Goal: Information Seeking & Learning: Learn about a topic

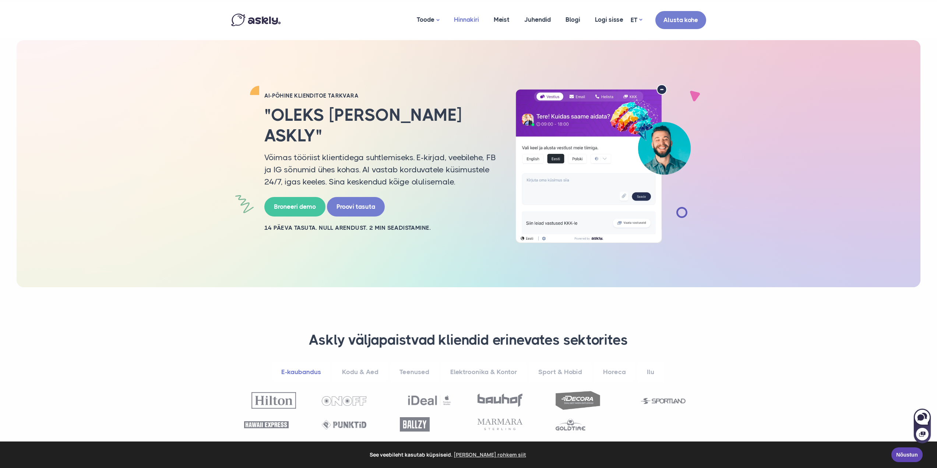
click at [468, 16] on link "Hinnakiri" at bounding box center [466, 20] width 40 height 36
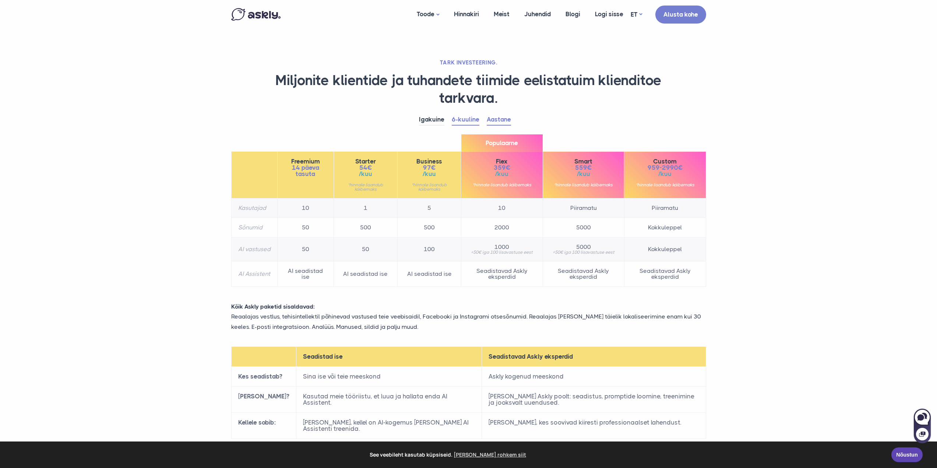
click at [503, 121] on link "Aastane" at bounding box center [498, 119] width 24 height 11
click at [428, 121] on link "Igakuine" at bounding box center [431, 119] width 25 height 11
click at [458, 123] on link "6-kuuline" at bounding box center [466, 119] width 28 height 11
click at [494, 120] on link "Aastane" at bounding box center [498, 119] width 24 height 11
click at [473, 117] on link "6-kuuline" at bounding box center [466, 119] width 28 height 11
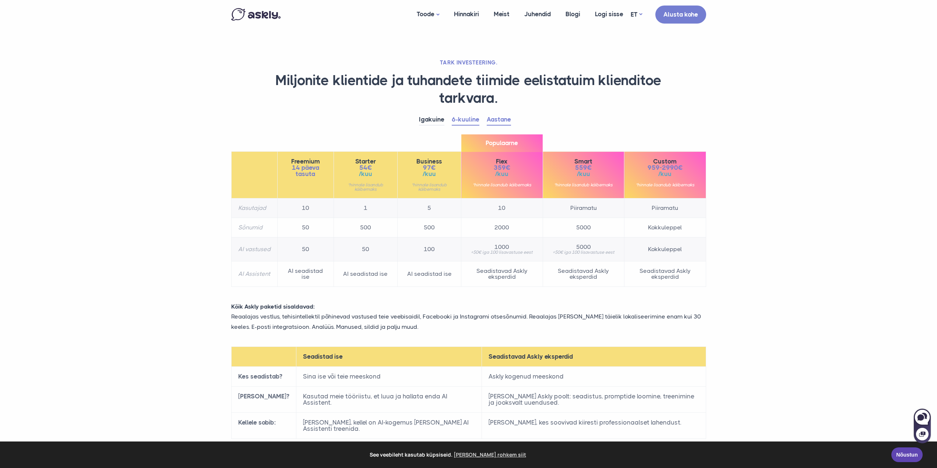
click at [495, 120] on link "Aastane" at bounding box center [498, 119] width 24 height 11
click at [478, 118] on link "6-kuuline" at bounding box center [466, 119] width 28 height 11
click at [506, 119] on link "Aastane" at bounding box center [498, 119] width 24 height 11
click at [532, 14] on link "Juhendid" at bounding box center [537, 14] width 41 height 28
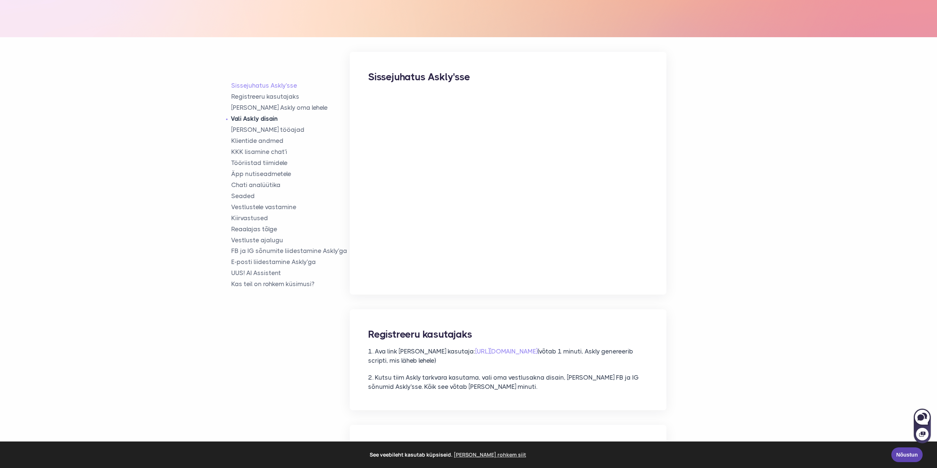
click at [251, 119] on link "Vali Askly disain" at bounding box center [290, 118] width 119 height 8
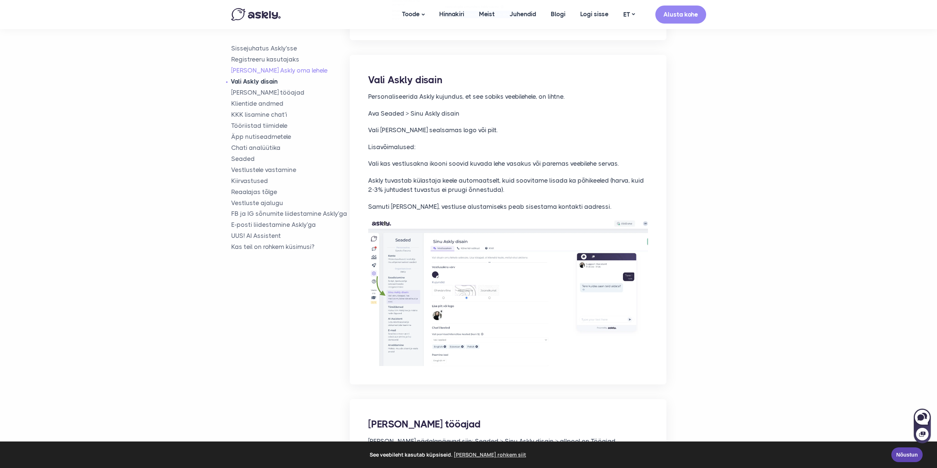
scroll to position [849, 0]
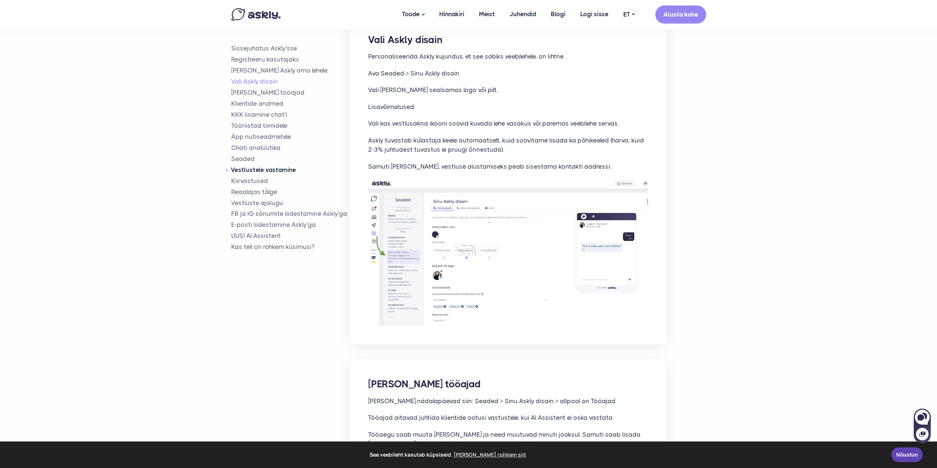
click at [251, 171] on link "Vestlustele vastamine" at bounding box center [290, 169] width 119 height 8
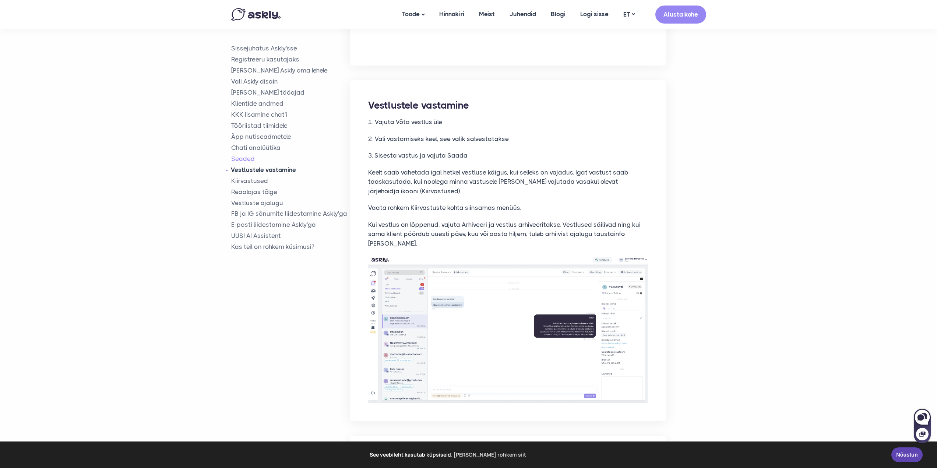
scroll to position [3636, 0]
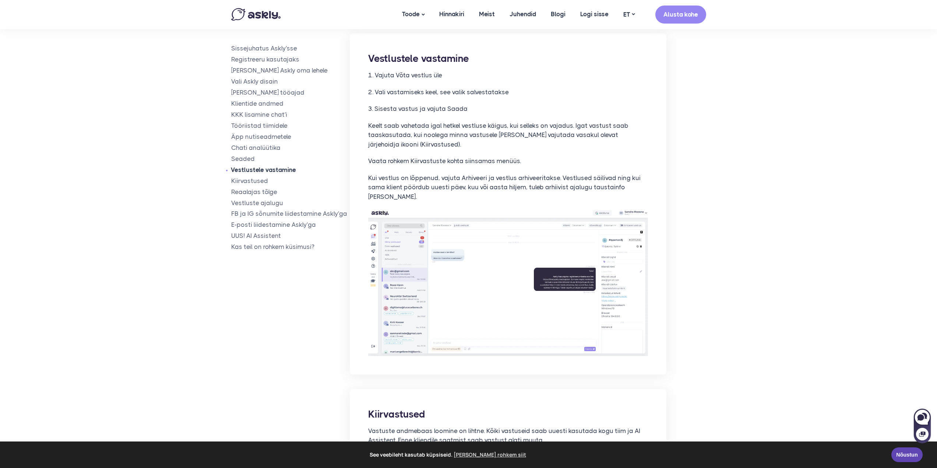
click at [251, 170] on link "Vestlustele vastamine" at bounding box center [290, 169] width 119 height 8
click at [249, 178] on link "Kiirvastused" at bounding box center [290, 180] width 119 height 8
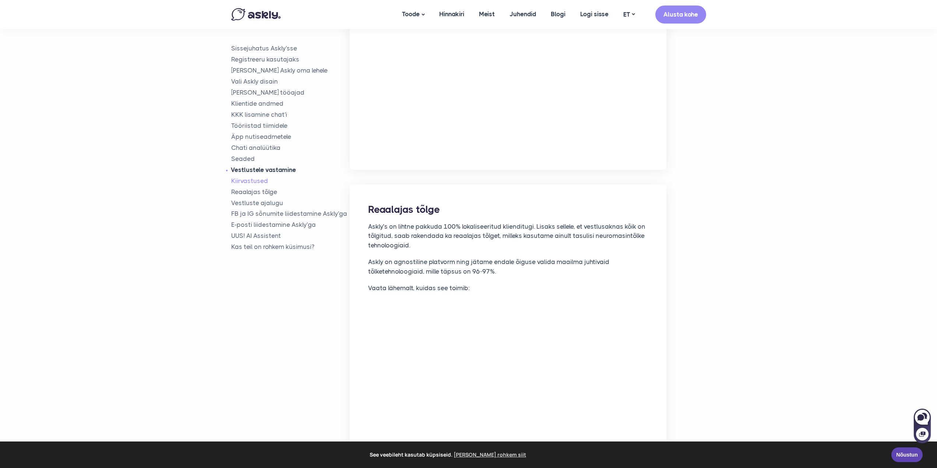
scroll to position [4129, 0]
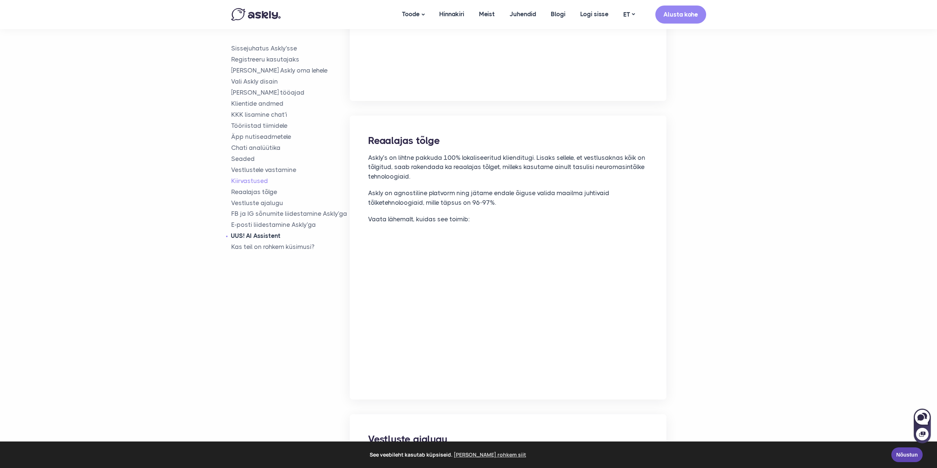
click at [248, 237] on link "UUS! AI Assistent" at bounding box center [290, 235] width 119 height 8
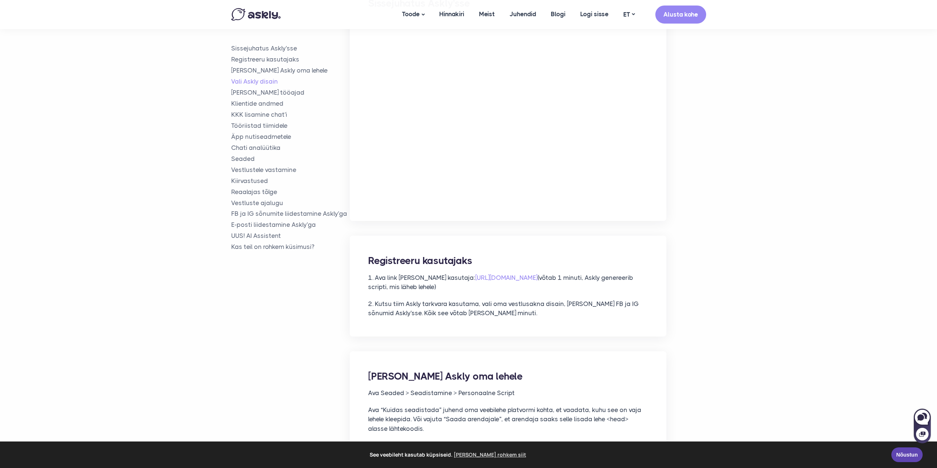
scroll to position [0, 0]
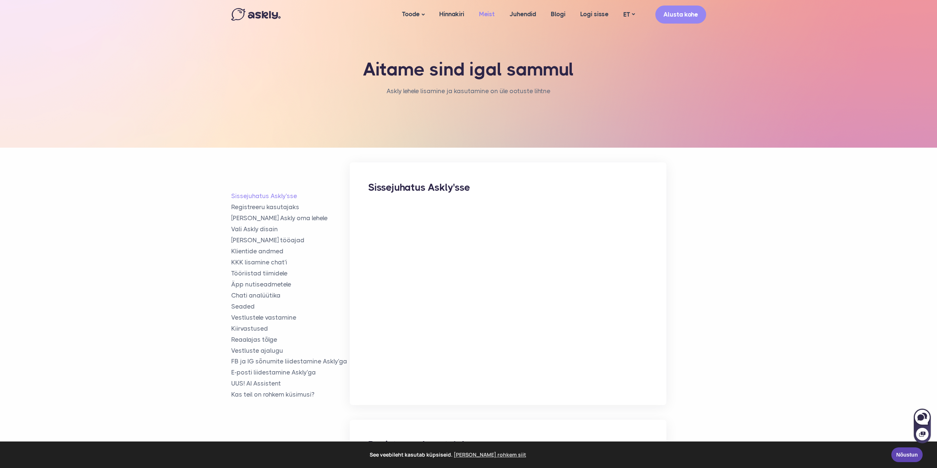
click at [492, 14] on link "Meist" at bounding box center [486, 14] width 31 height 28
